Goal: Task Accomplishment & Management: Use online tool/utility

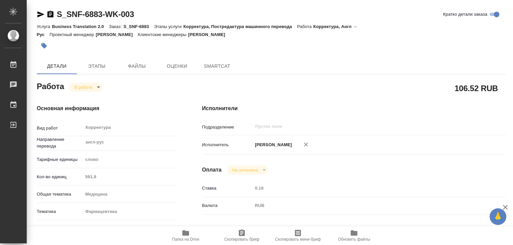
type textarea "x"
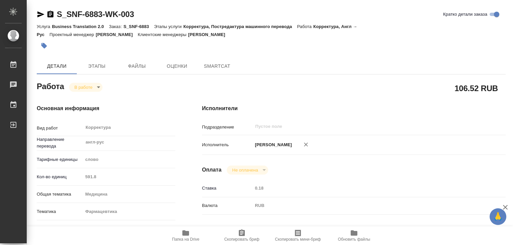
type textarea "x"
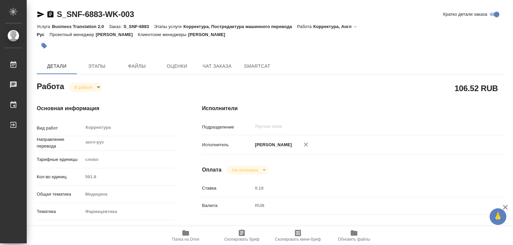
click at [188, 233] on icon "button" at bounding box center [185, 233] width 7 height 5
type textarea "x"
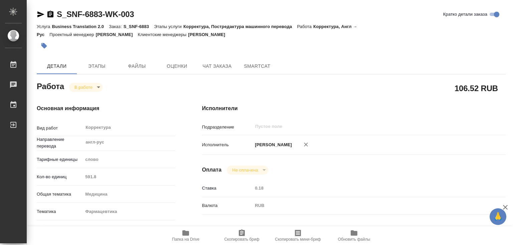
type textarea "x"
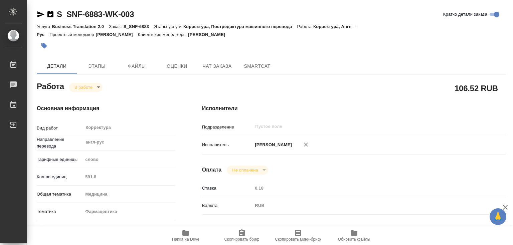
type textarea "x"
